Goal: Transaction & Acquisition: Purchase product/service

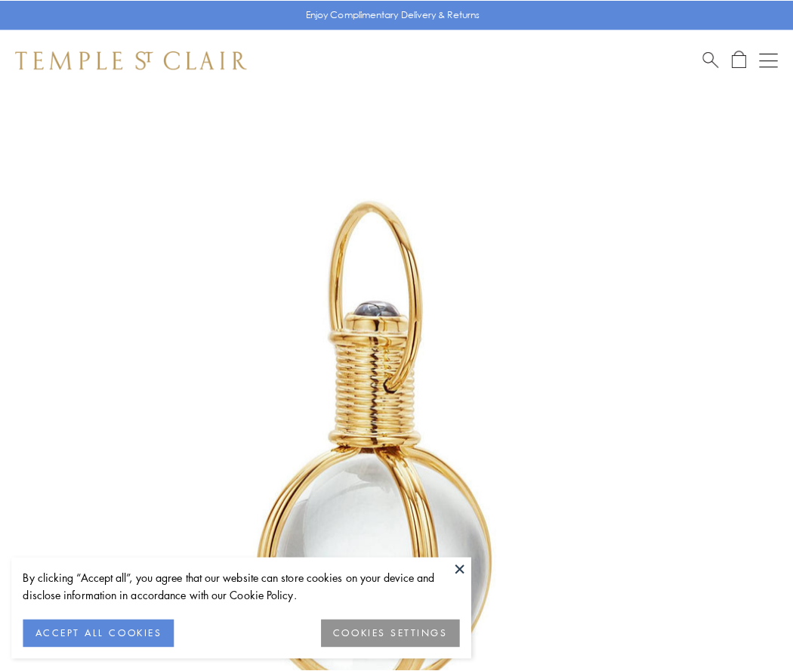
scroll to position [394, 0]
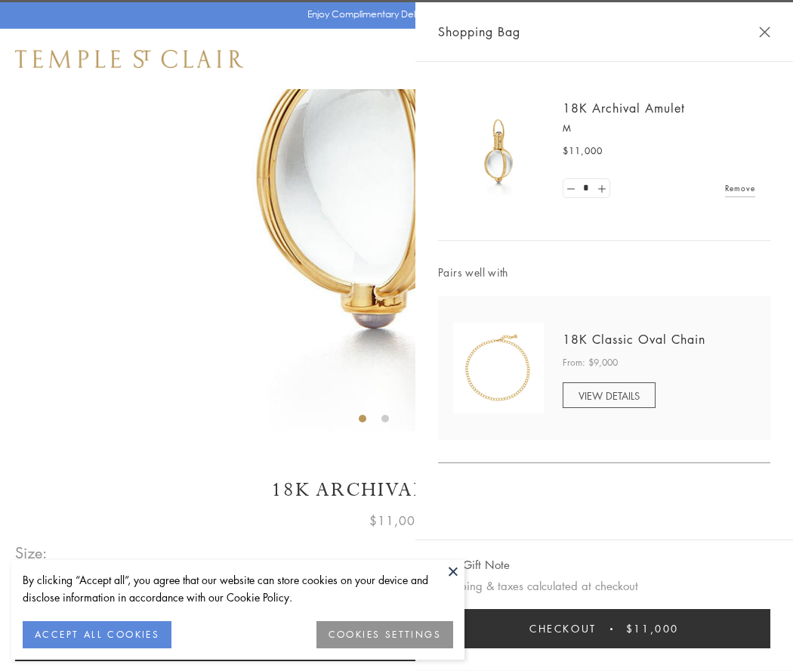
click at [604, 628] on button "Checkout $11,000" at bounding box center [604, 628] width 332 height 39
